Goal: Find specific page/section

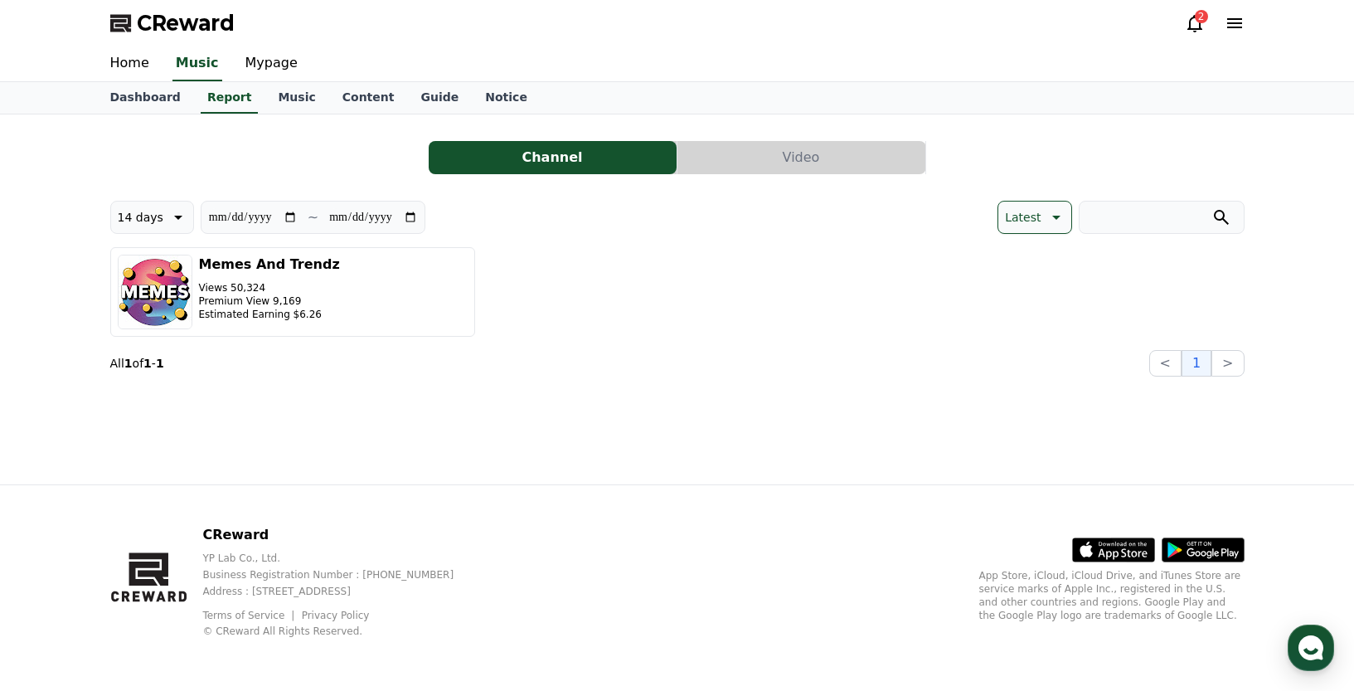
click at [1196, 18] on div "2" at bounding box center [1201, 16] width 13 height 13
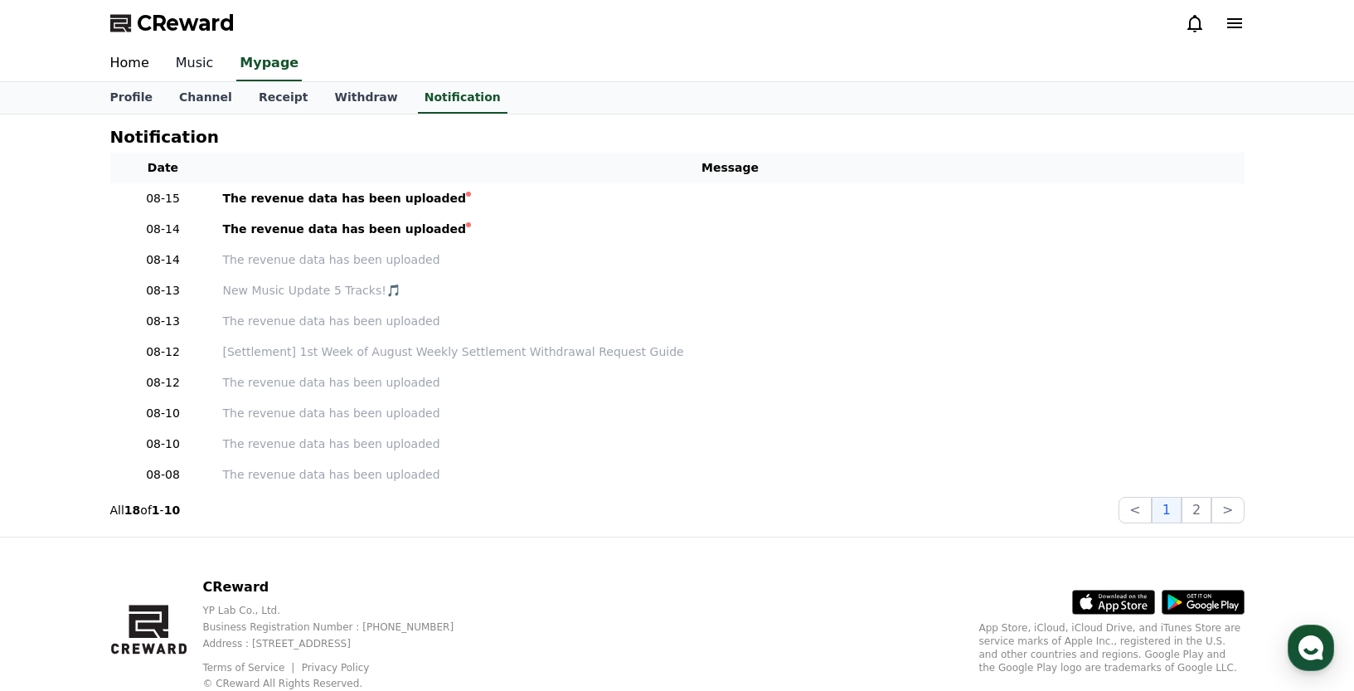
click at [189, 63] on link "Music" at bounding box center [195, 63] width 65 height 35
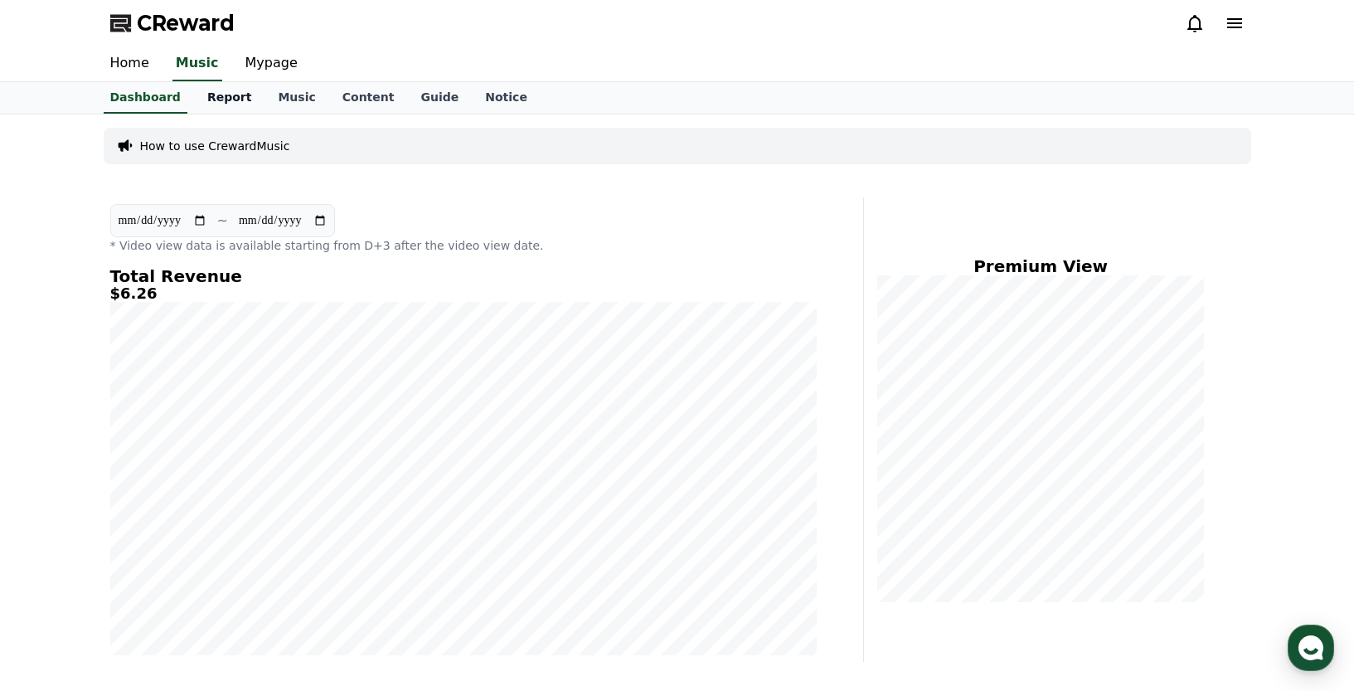
click at [221, 97] on link "Report" at bounding box center [229, 98] width 71 height 32
